Goal: Navigation & Orientation: Find specific page/section

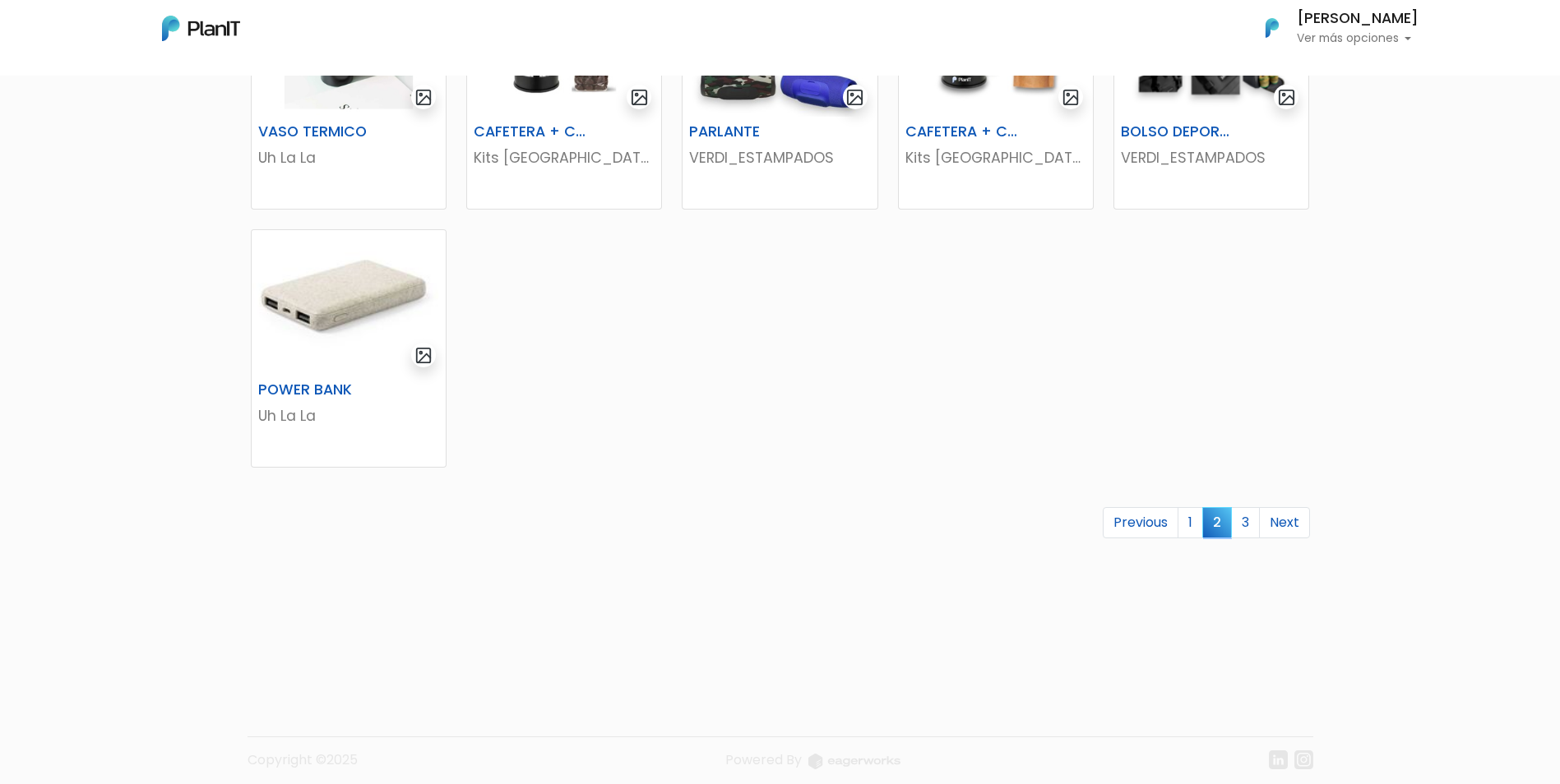
scroll to position [945, 0]
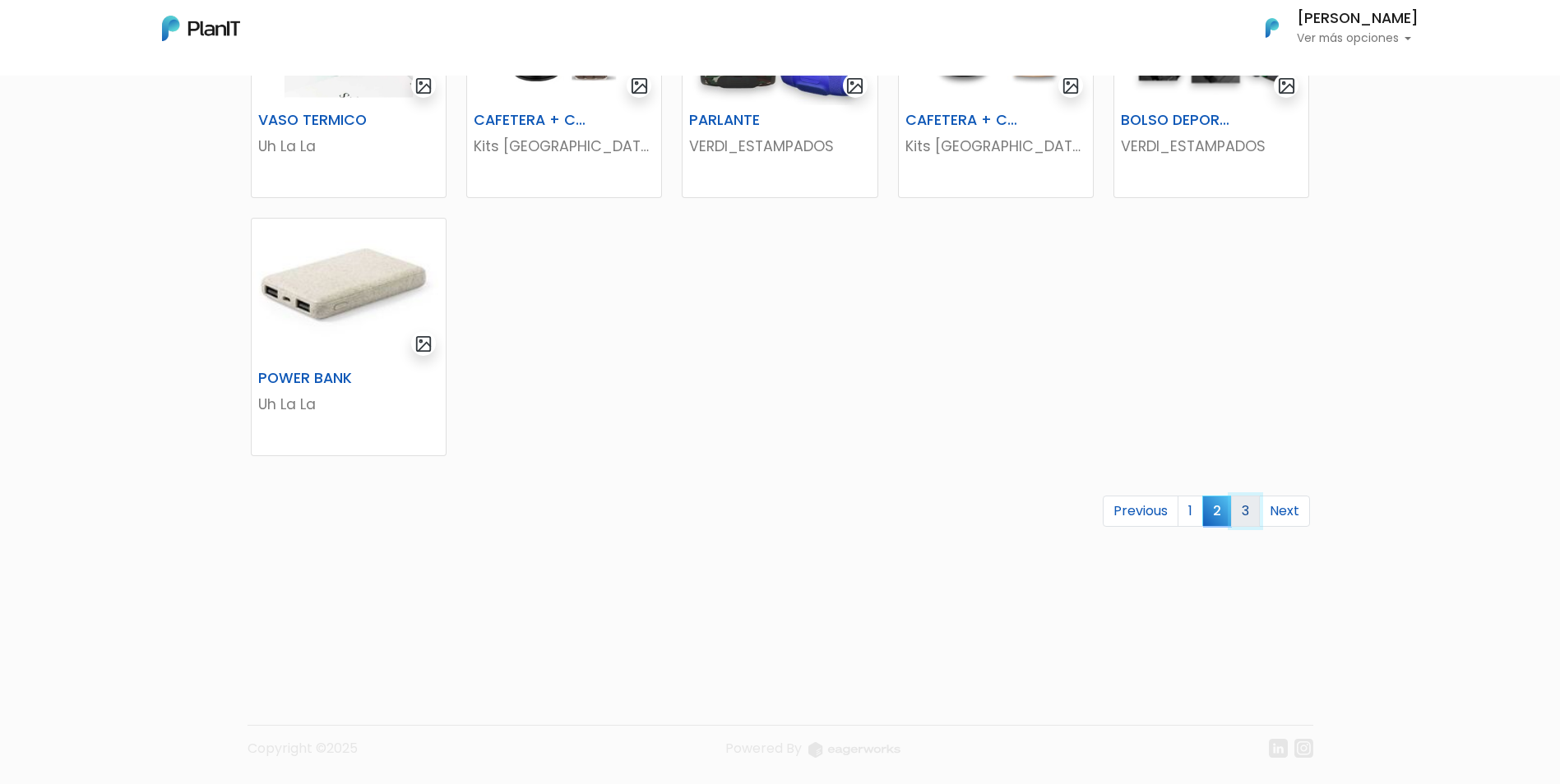
click at [1255, 507] on link "3" at bounding box center [1245, 511] width 29 height 32
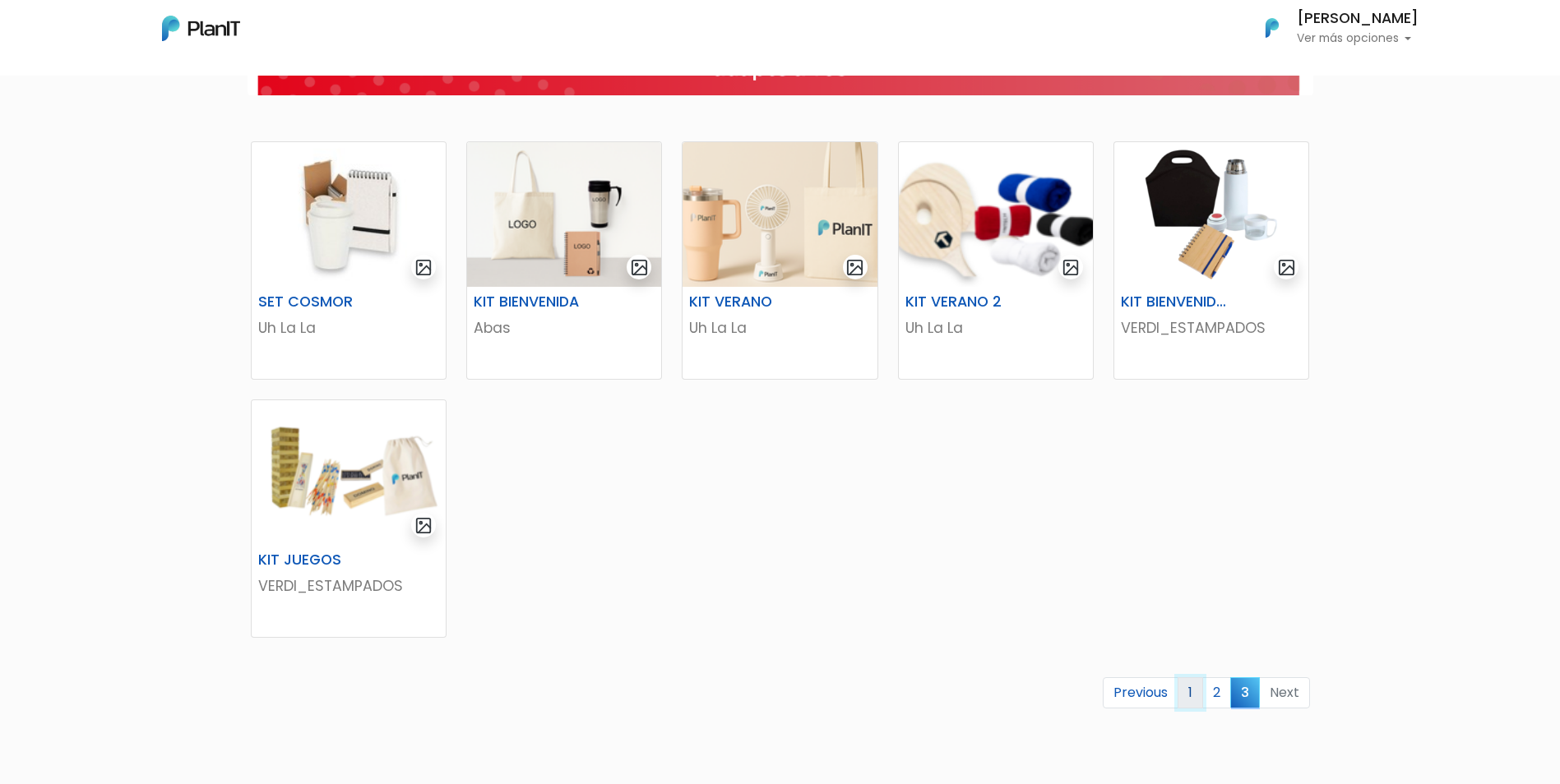
click at [1195, 697] on link "1" at bounding box center [1190, 693] width 25 height 32
